Goal: Task Accomplishment & Management: Complete application form

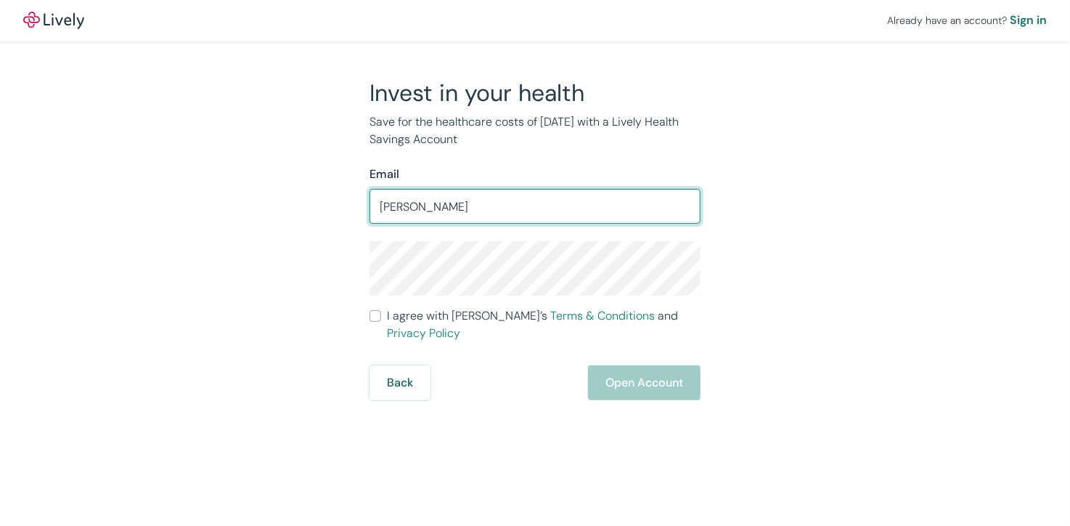
type input "[PERSON_NAME][EMAIL_ADDRESS][PERSON_NAME][DOMAIN_NAME]"
click at [776, 288] on div "Invest in your health Save for the healthcare costs of [DATE] with a Lively Hea…" at bounding box center [526, 239] width 697 height 322
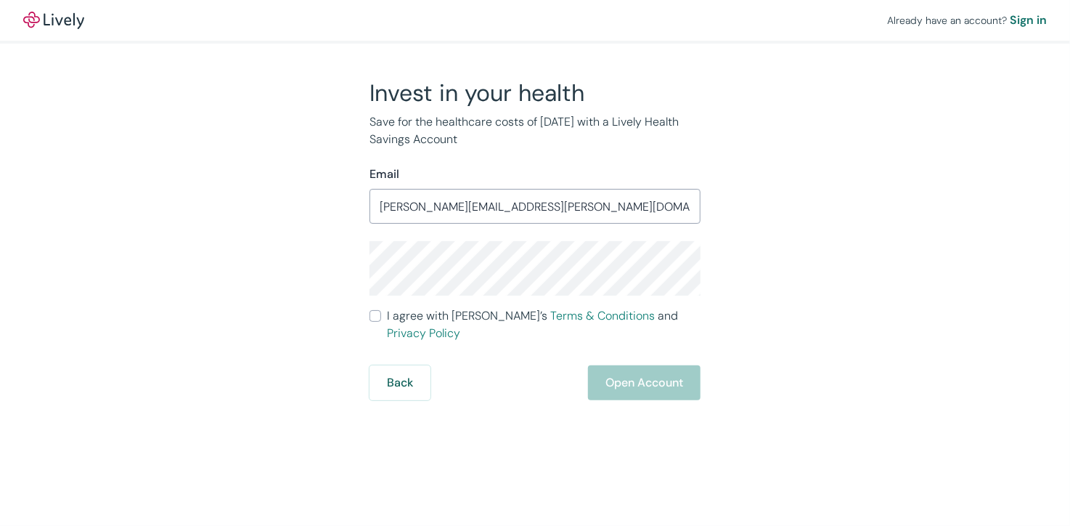
click at [909, 447] on div "Already have an account? Sign in Invest in your health Save for the healthcare …" at bounding box center [535, 263] width 1070 height 526
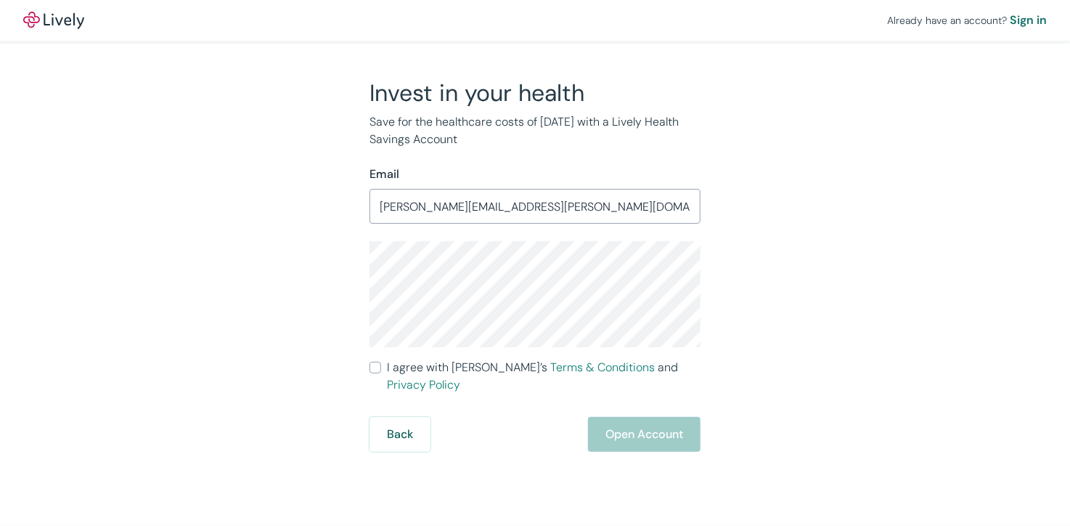
click at [861, 288] on div "Invest in your health Save for the healthcare costs of [DATE] with a Lively Hea…" at bounding box center [526, 264] width 697 height 373
click at [375, 367] on input "I agree with Lively’s Terms & Conditions and Privacy Policy" at bounding box center [376, 368] width 12 height 12
checkbox input "true"
click at [662, 417] on button "Open Account" at bounding box center [644, 434] width 113 height 35
